Goal: Task Accomplishment & Management: Complete application form

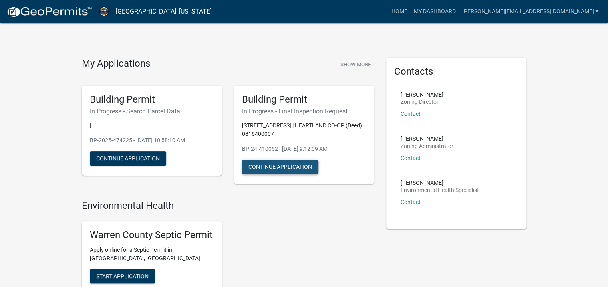
click at [281, 167] on button "Continue Application" at bounding box center [280, 166] width 77 height 14
click at [349, 59] on button "Show More" at bounding box center [355, 64] width 37 height 13
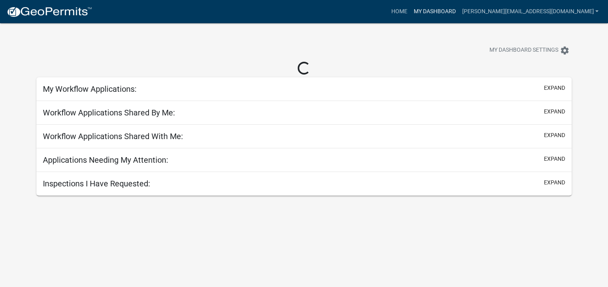
click at [459, 16] on link "My Dashboard" at bounding box center [434, 11] width 48 height 15
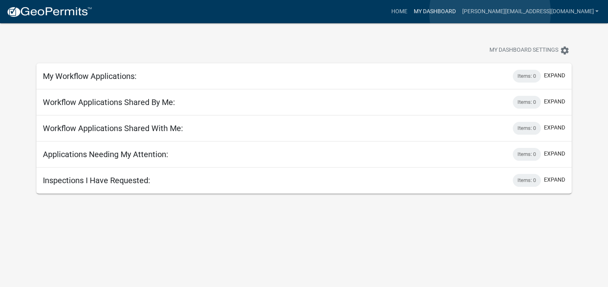
click at [459, 12] on link "My Dashboard" at bounding box center [434, 11] width 48 height 15
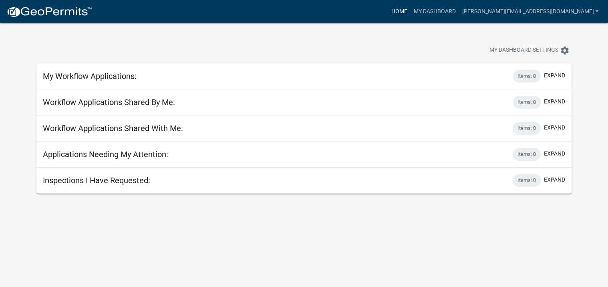
click at [410, 7] on link "Home" at bounding box center [399, 11] width 22 height 15
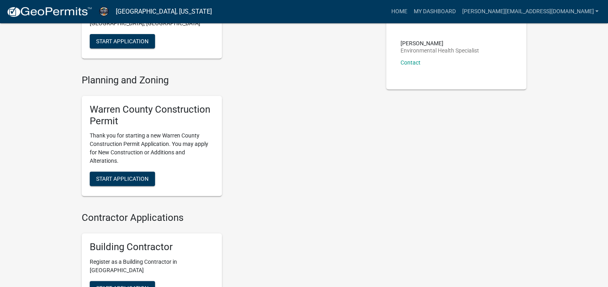
scroll to position [160, 0]
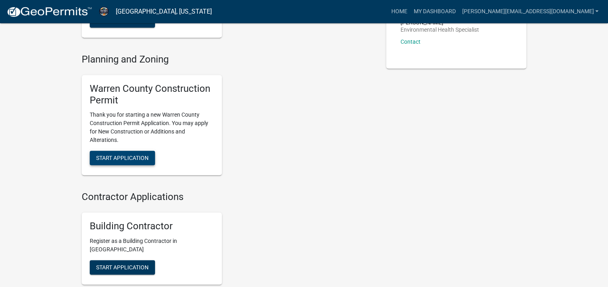
click at [115, 156] on span "Start Application" at bounding box center [122, 158] width 52 height 6
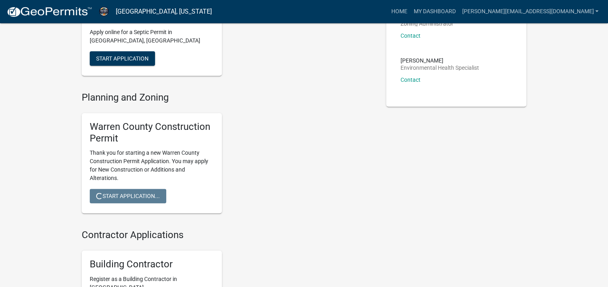
scroll to position [64, 0]
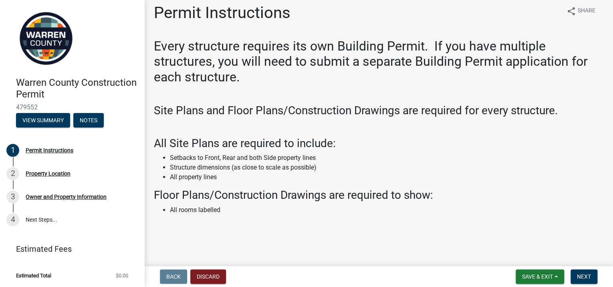
scroll to position [12, 0]
